Goal: Transaction & Acquisition: Obtain resource

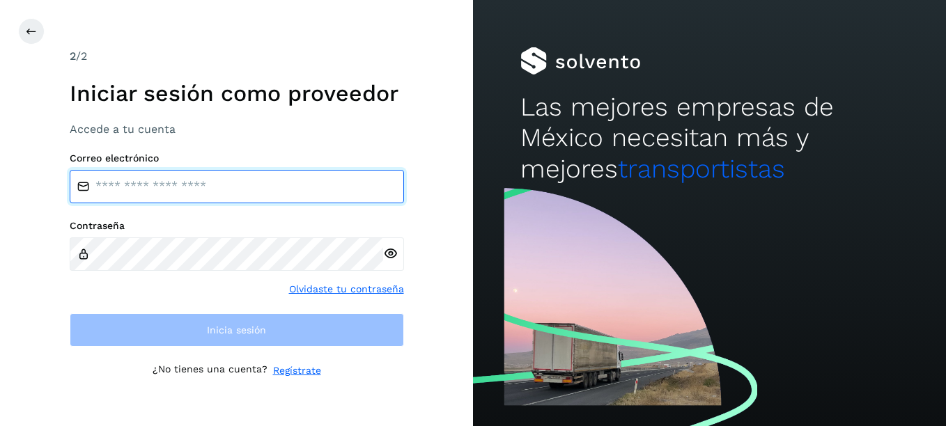
click at [125, 184] on input "email" at bounding box center [237, 186] width 334 height 33
paste input "**********"
type input "**********"
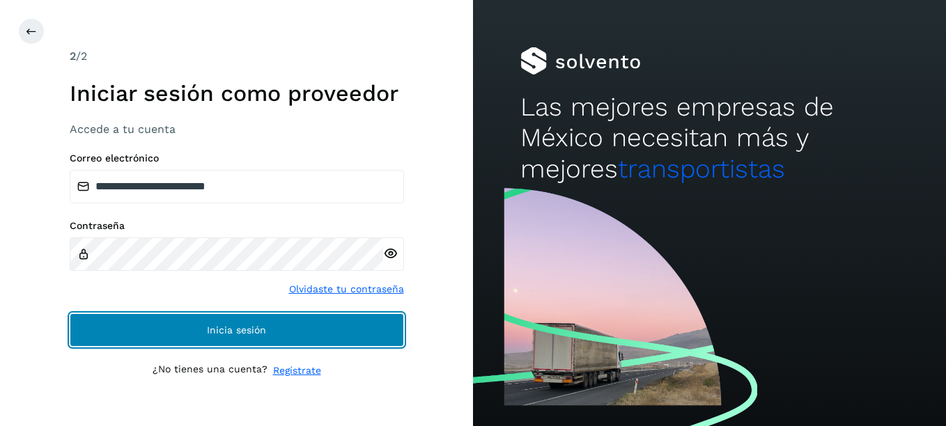
click at [261, 331] on span "Inicia sesión" at bounding box center [236, 330] width 59 height 10
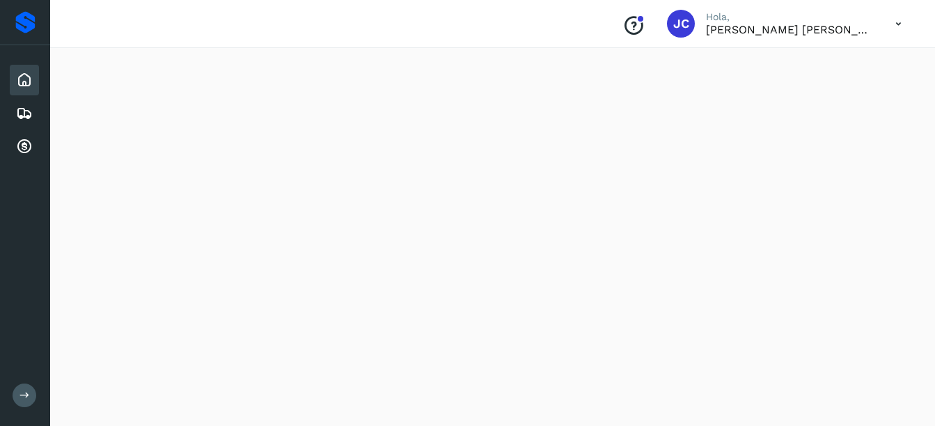
scroll to position [906, 0]
click at [23, 112] on icon at bounding box center [24, 113] width 17 height 17
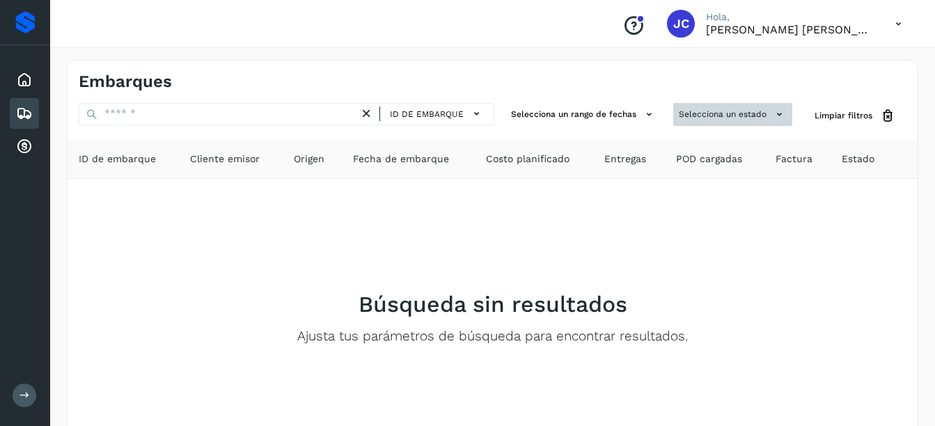
click at [773, 112] on icon at bounding box center [779, 114] width 15 height 15
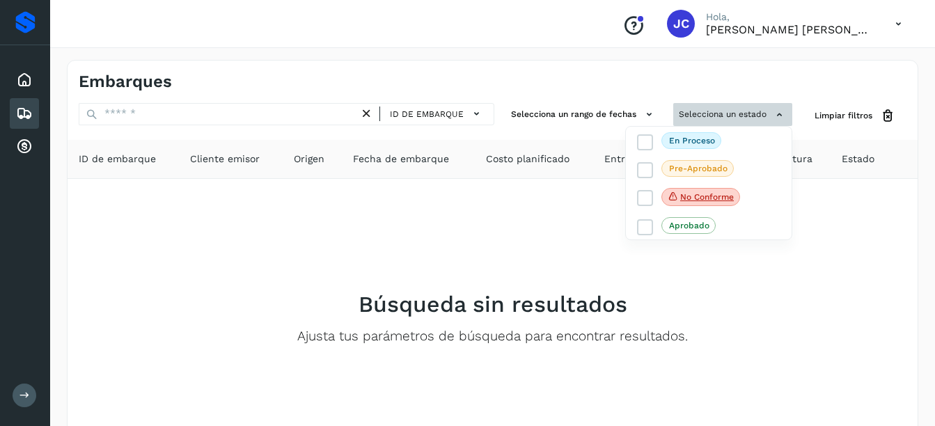
click at [772, 113] on div at bounding box center [467, 213] width 935 height 426
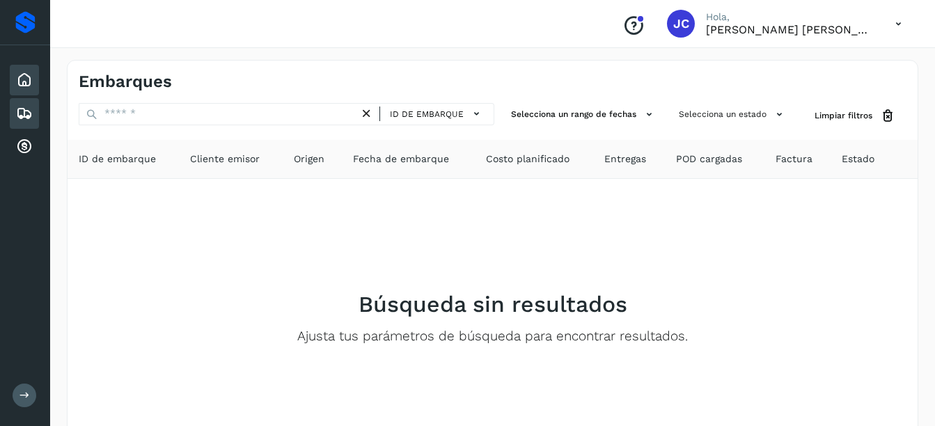
click at [16, 81] on icon at bounding box center [24, 80] width 17 height 17
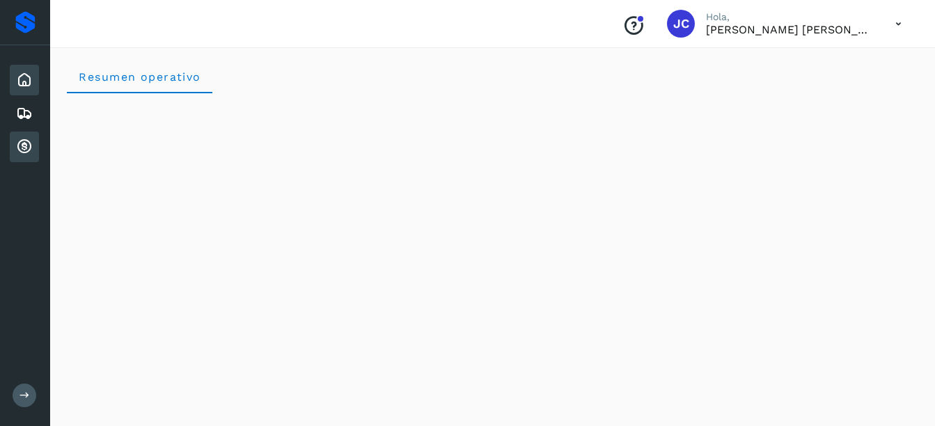
click at [21, 144] on icon at bounding box center [24, 147] width 17 height 17
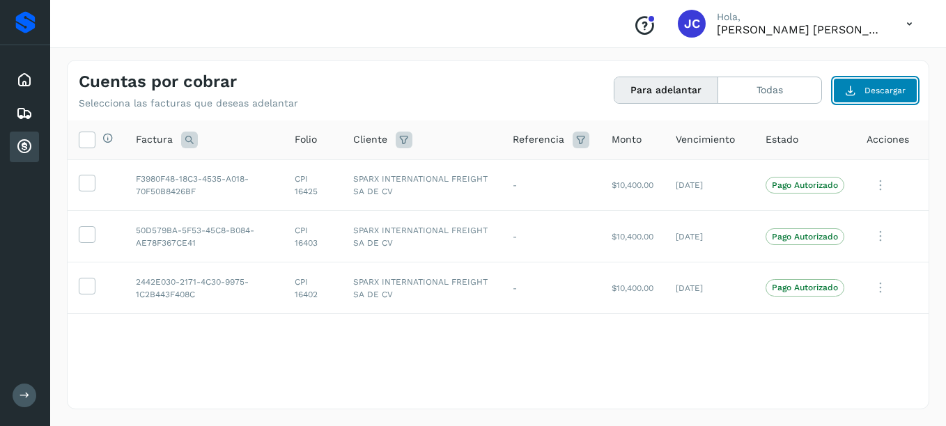
click at [871, 95] on span "Descargar" at bounding box center [884, 90] width 41 height 13
click at [85, 181] on icon at bounding box center [86, 182] width 15 height 15
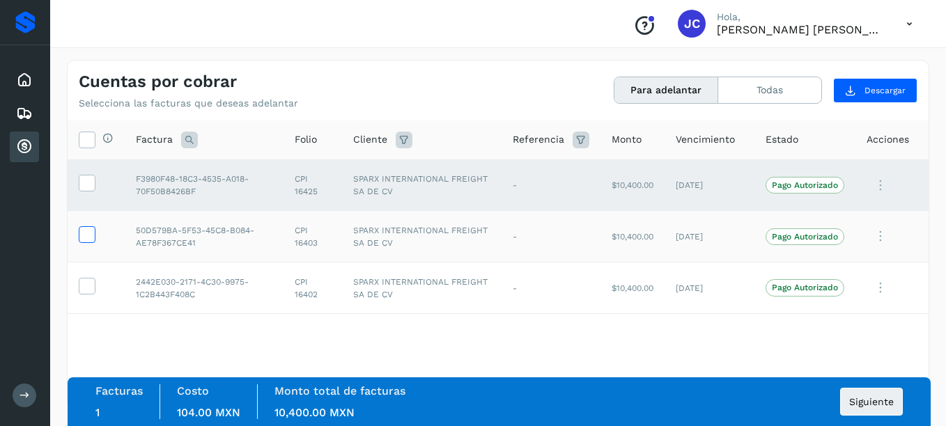
click at [91, 233] on icon at bounding box center [86, 233] width 15 height 15
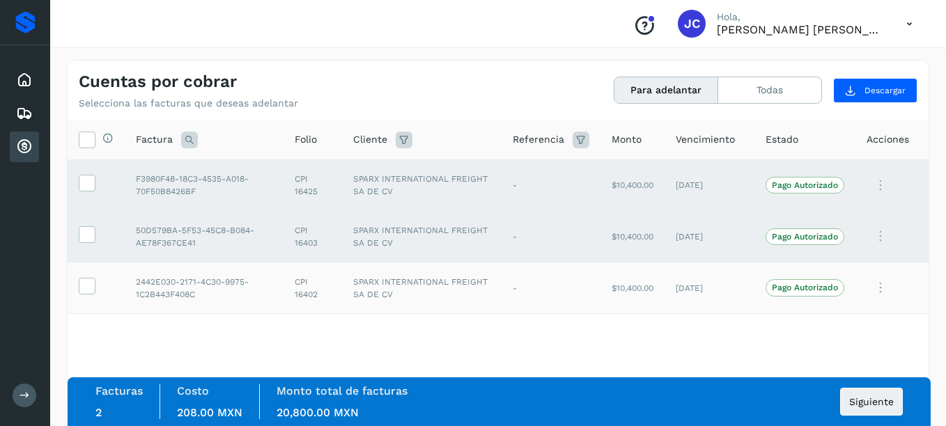
click at [81, 296] on td at bounding box center [96, 289] width 57 height 52
click at [81, 293] on icon at bounding box center [86, 285] width 15 height 15
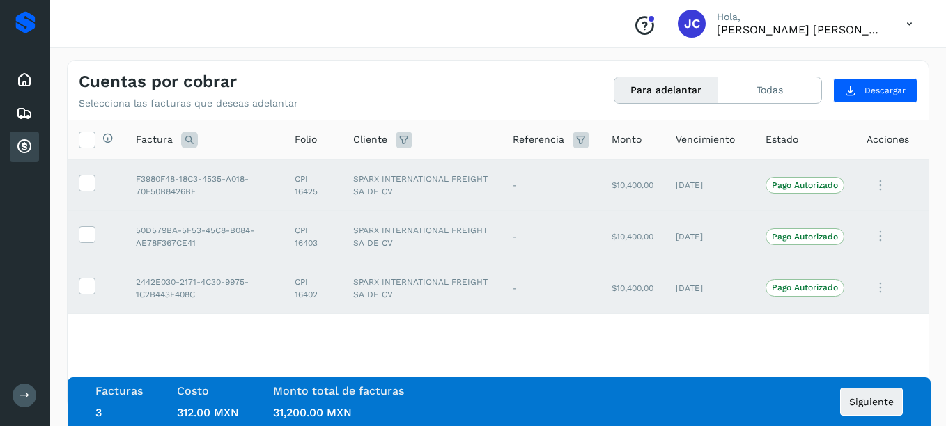
click at [896, 75] on div "Cuentas por cobrar Selecciona las facturas que deseas adelantar Para adelantar …" at bounding box center [498, 85] width 861 height 49
click at [894, 92] on span "Descargar" at bounding box center [884, 90] width 41 height 13
click at [88, 140] on icon at bounding box center [86, 139] width 15 height 15
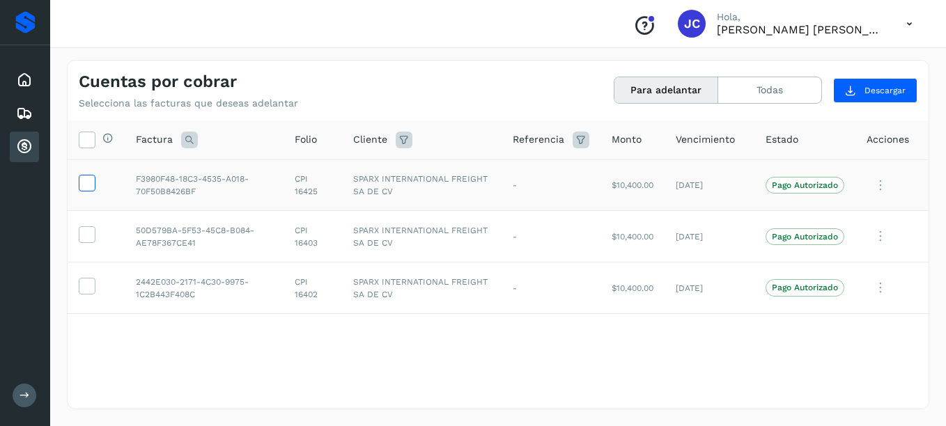
click at [87, 184] on icon at bounding box center [86, 182] width 15 height 15
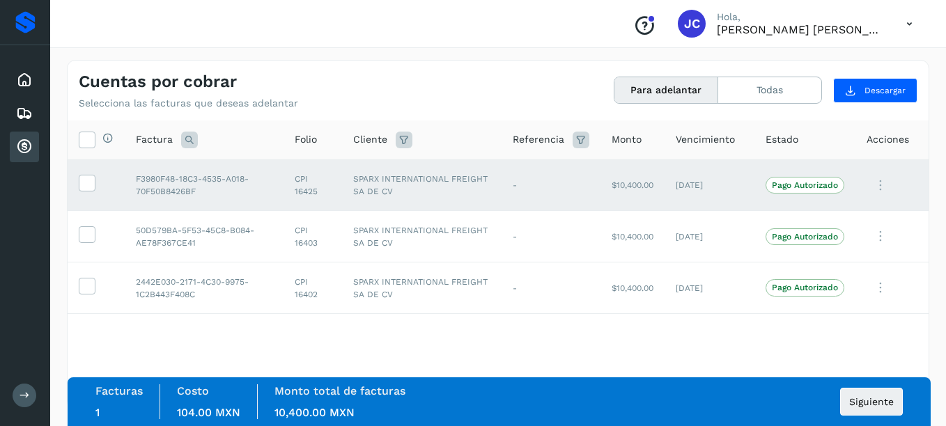
click at [805, 188] on p "Pago Autorizado" at bounding box center [805, 185] width 66 height 10
click at [806, 189] on p "Pago Autorizado" at bounding box center [805, 185] width 66 height 10
click at [864, 403] on span "Siguiente" at bounding box center [871, 402] width 45 height 10
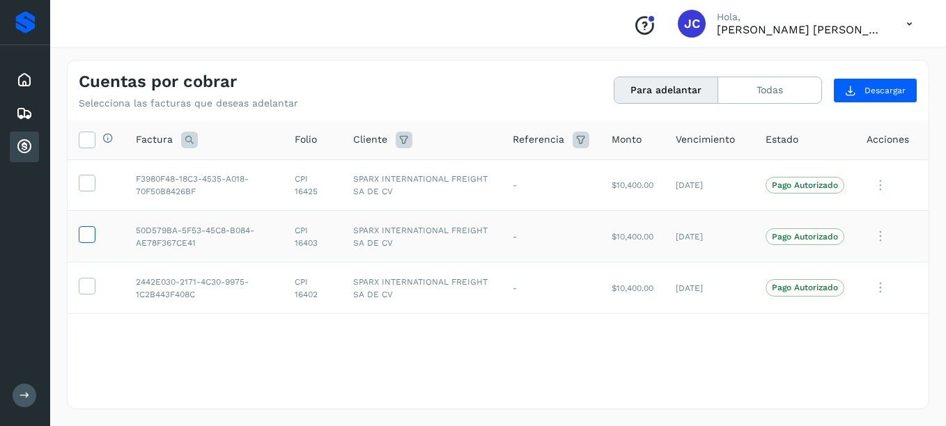
click at [89, 235] on icon at bounding box center [86, 233] width 15 height 15
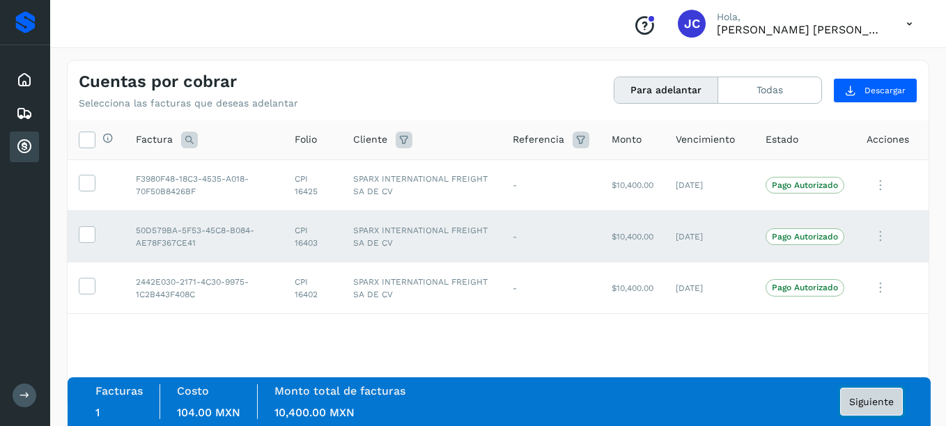
click at [885, 407] on button "Siguiente" at bounding box center [871, 402] width 63 height 28
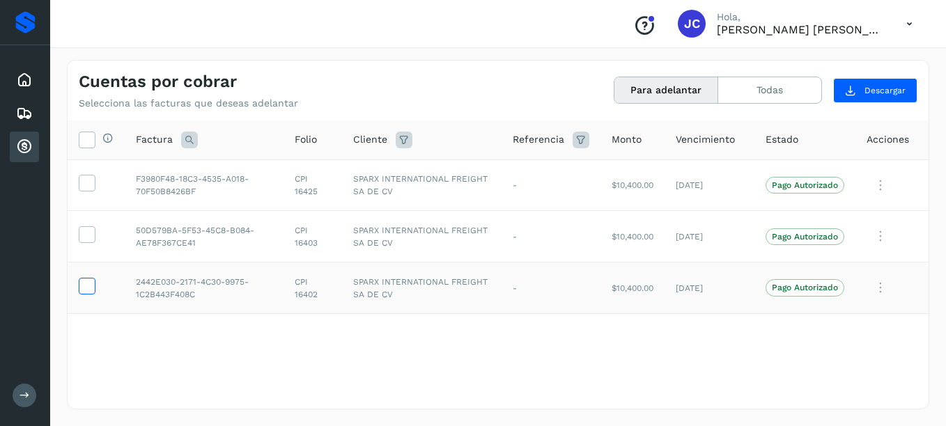
click at [89, 290] on icon at bounding box center [86, 285] width 15 height 15
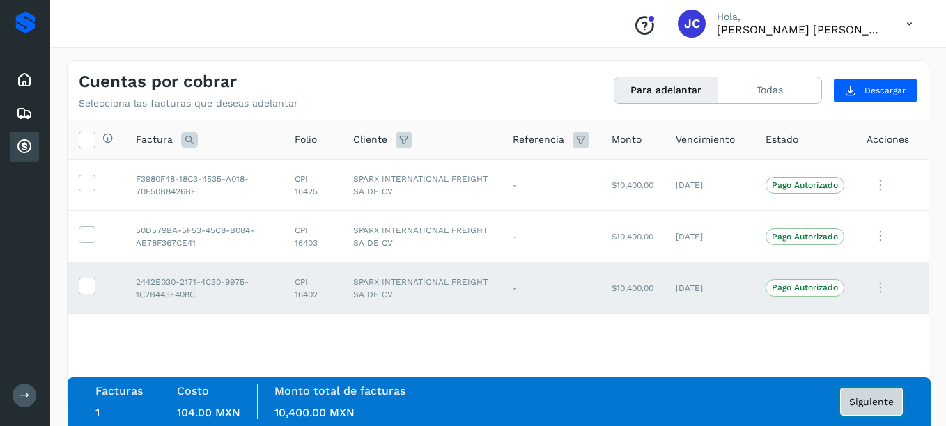
click at [862, 406] on span "Siguiente" at bounding box center [871, 402] width 45 height 10
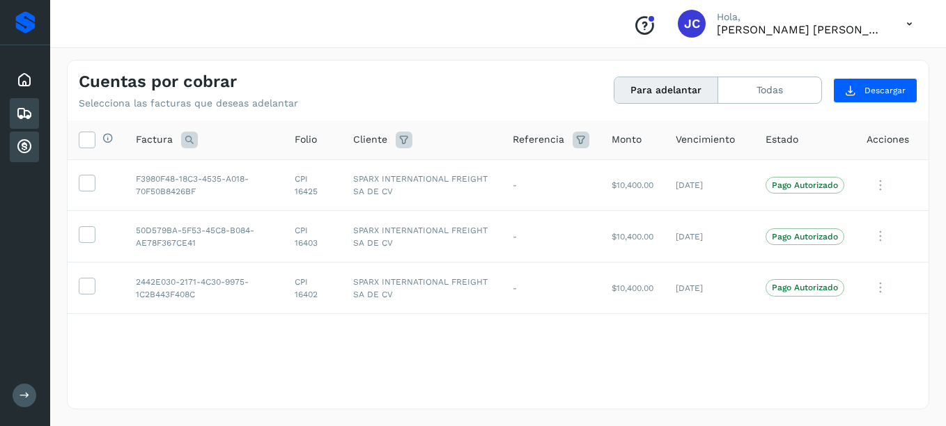
click at [20, 114] on icon at bounding box center [24, 113] width 17 height 17
